Goal: Task Accomplishment & Management: Use online tool/utility

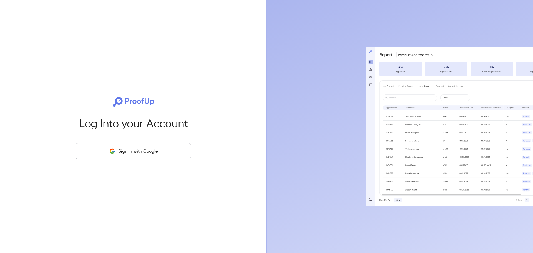
click at [136, 154] on button "Sign in with Google" at bounding box center [133, 151] width 115 height 16
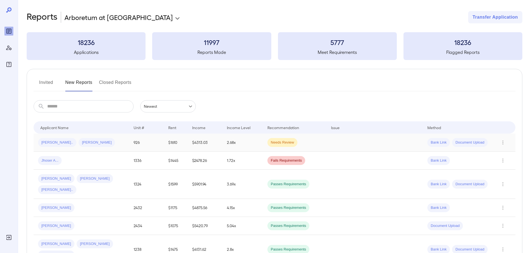
click at [207, 143] on td "$4313.03" at bounding box center [205, 143] width 35 height 18
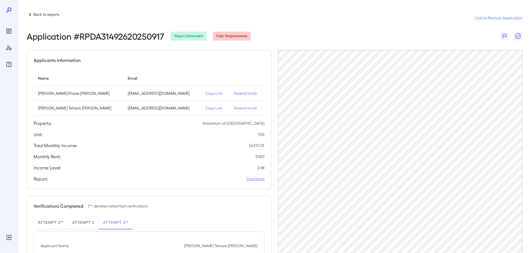
click at [255, 180] on link "Download" at bounding box center [256, 179] width 18 height 6
click at [50, 16] on p "Back to reports" at bounding box center [46, 15] width 26 height 6
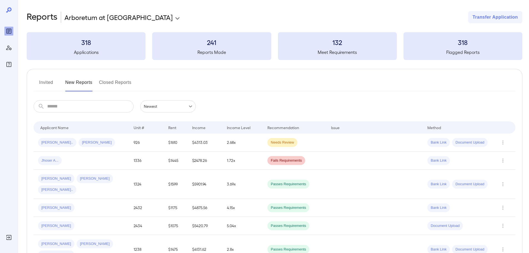
drag, startPoint x: 99, startPoint y: 140, endPoint x: 101, endPoint y: 144, distance: 4.4
click at [99, 140] on div "Terrell K... Robert T..." at bounding box center [81, 142] width 87 height 9
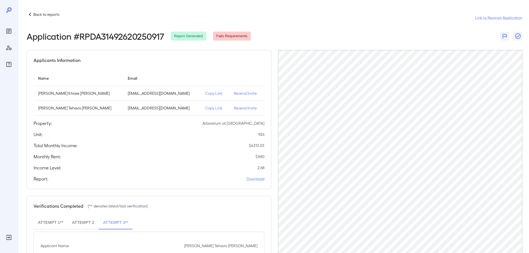
click at [205, 93] on p "Copy Link" at bounding box center [215, 93] width 20 height 6
click at [283, 16] on div "Back to reports Link to Resman Application" at bounding box center [275, 17] width 496 height 13
click at [39, 14] on p "Back to reports" at bounding box center [46, 15] width 26 height 6
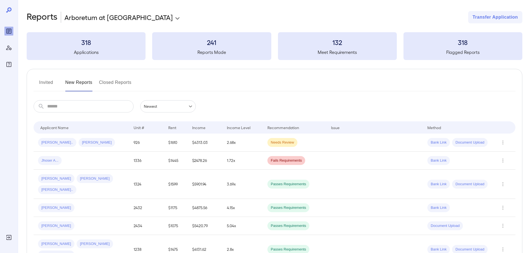
click at [237, 84] on div "Invited New Reports Closed Reports" at bounding box center [275, 84] width 482 height 13
click at [284, 85] on div "Invited New Reports Closed Reports" at bounding box center [275, 84] width 482 height 13
click at [290, 85] on div "Invited New Reports Closed Reports" at bounding box center [275, 84] width 482 height 13
